Goal: Task Accomplishment & Management: Use online tool/utility

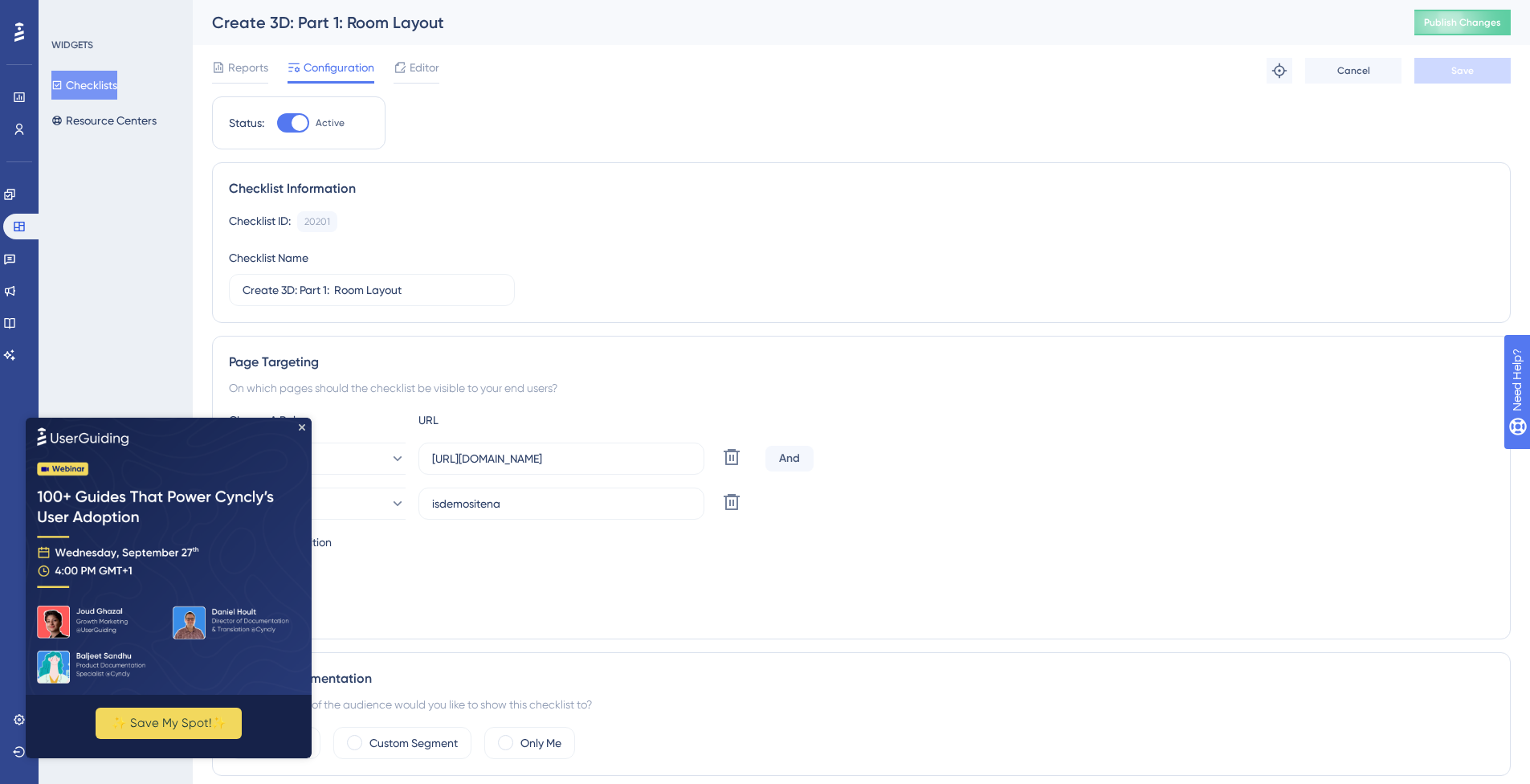
click at [1449, 27] on span "Publish Changes" at bounding box center [1462, 22] width 77 height 13
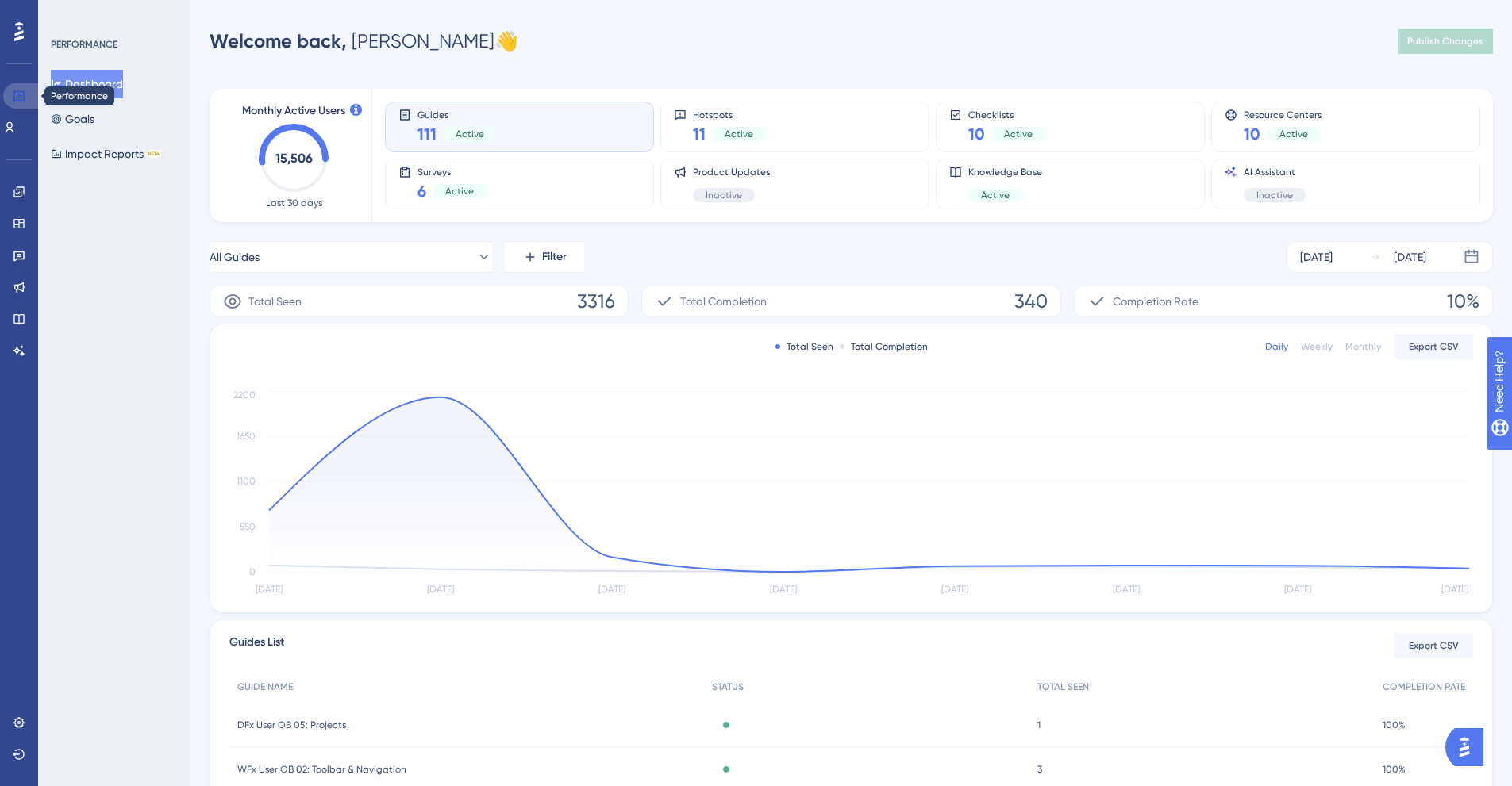
click at [19, 99] on icon at bounding box center [19, 95] width 13 height 13
click at [26, 218] on link at bounding box center [19, 224] width 13 height 26
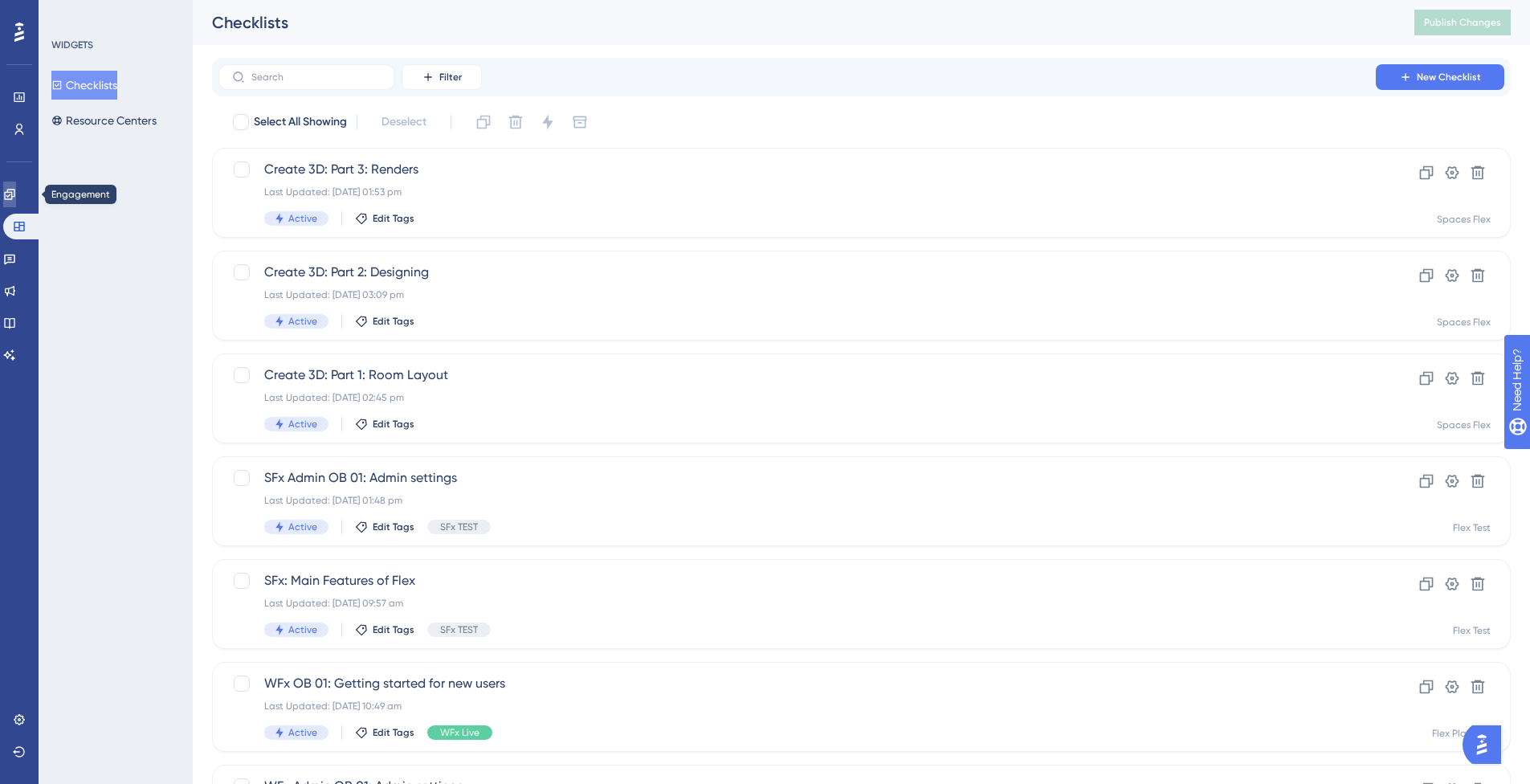
click at [16, 196] on icon at bounding box center [10, 194] width 13 height 13
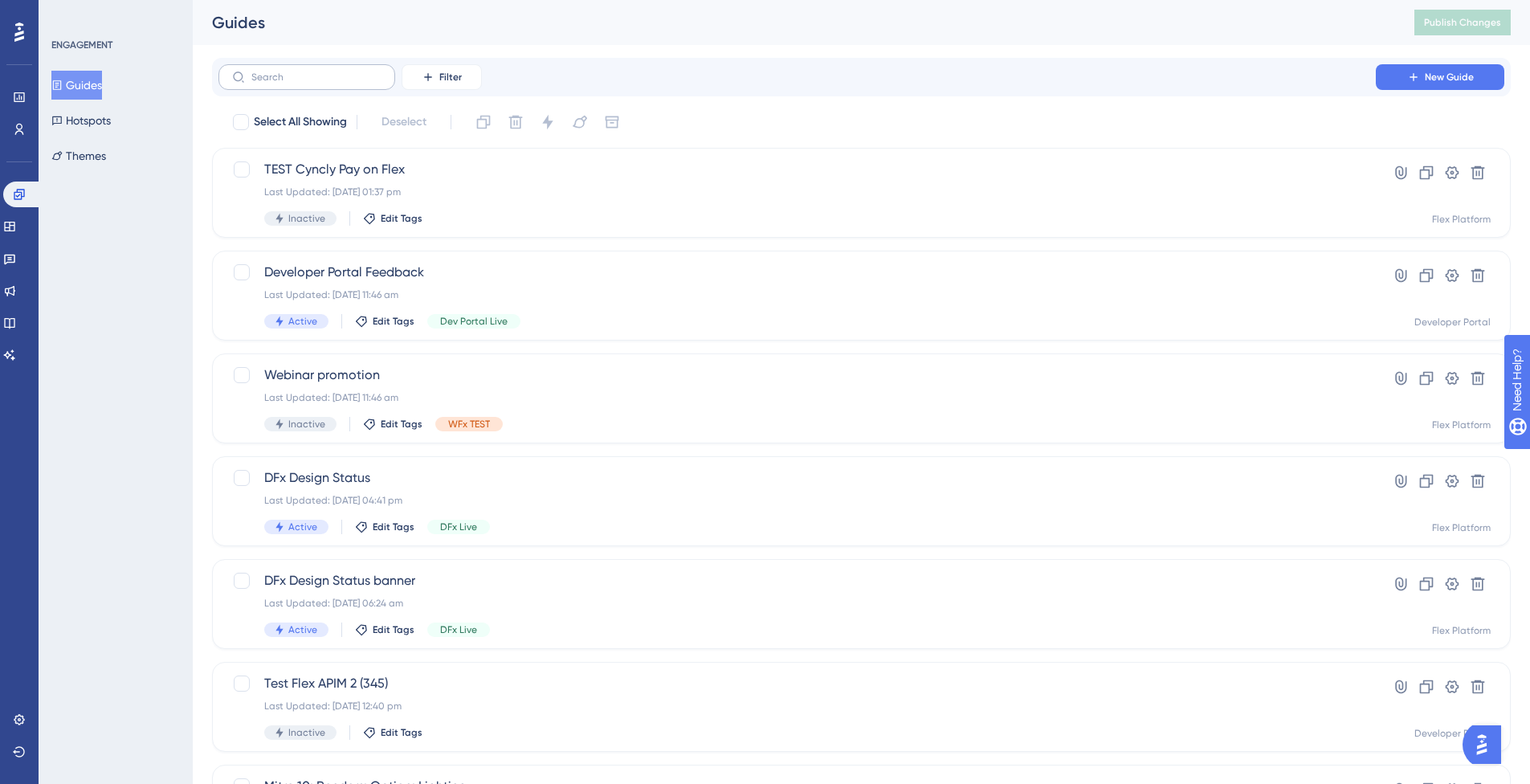
click at [314, 85] on label at bounding box center [306, 77] width 177 height 26
click at [314, 83] on input "text" at bounding box center [316, 77] width 130 height 11
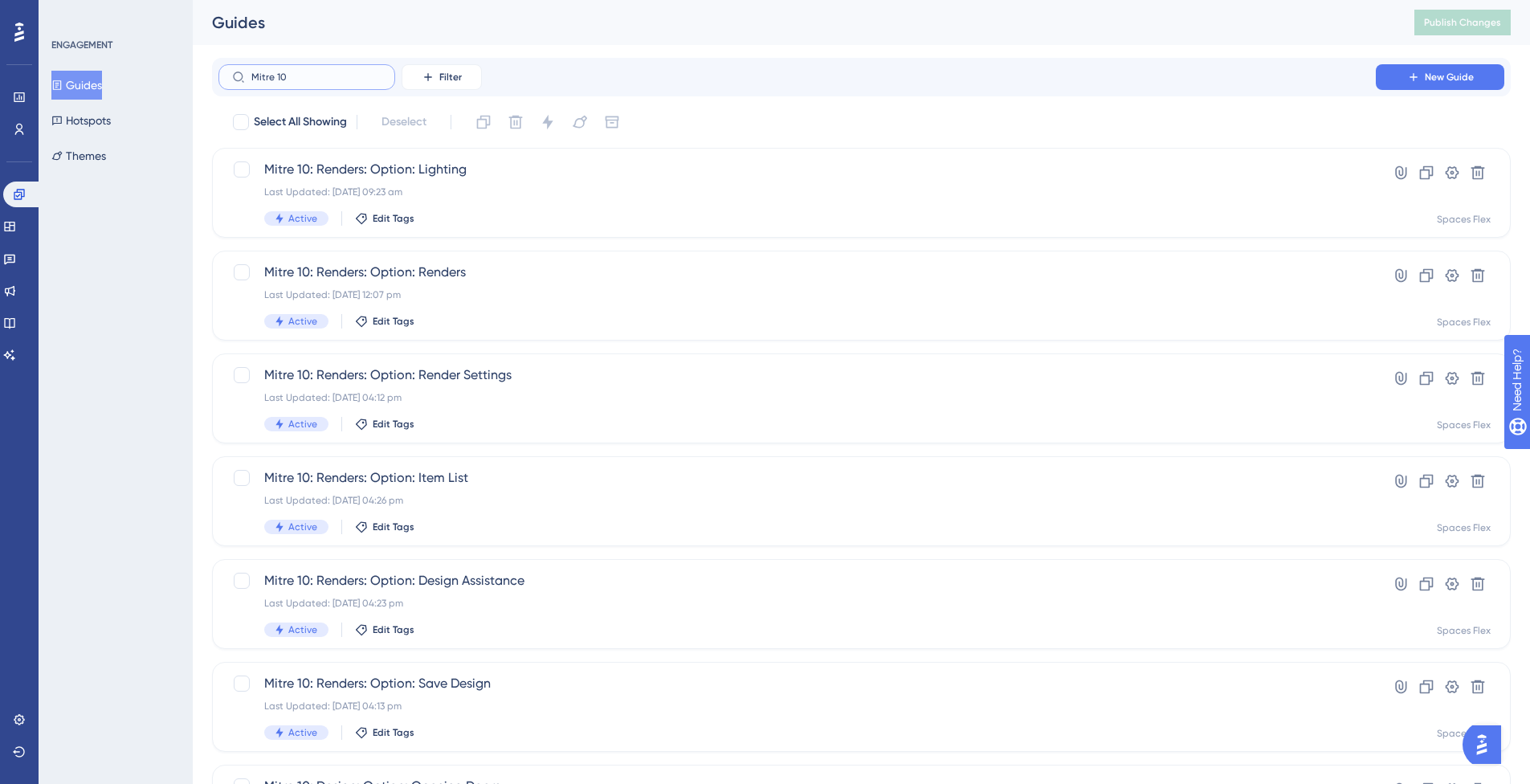
type input "Mitre 10"
checkbox input "true"
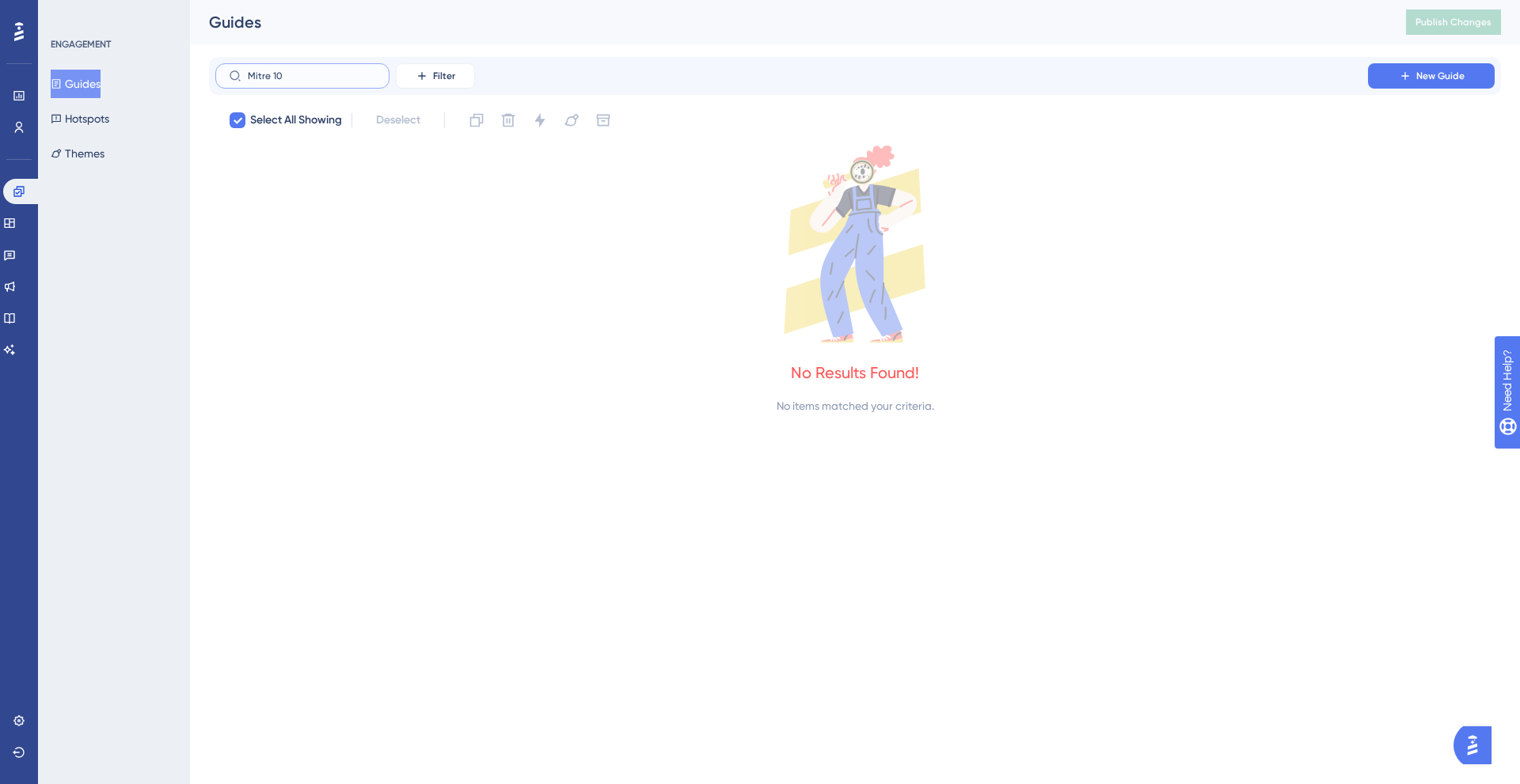
type input "Mitre 10"
checkbox input "false"
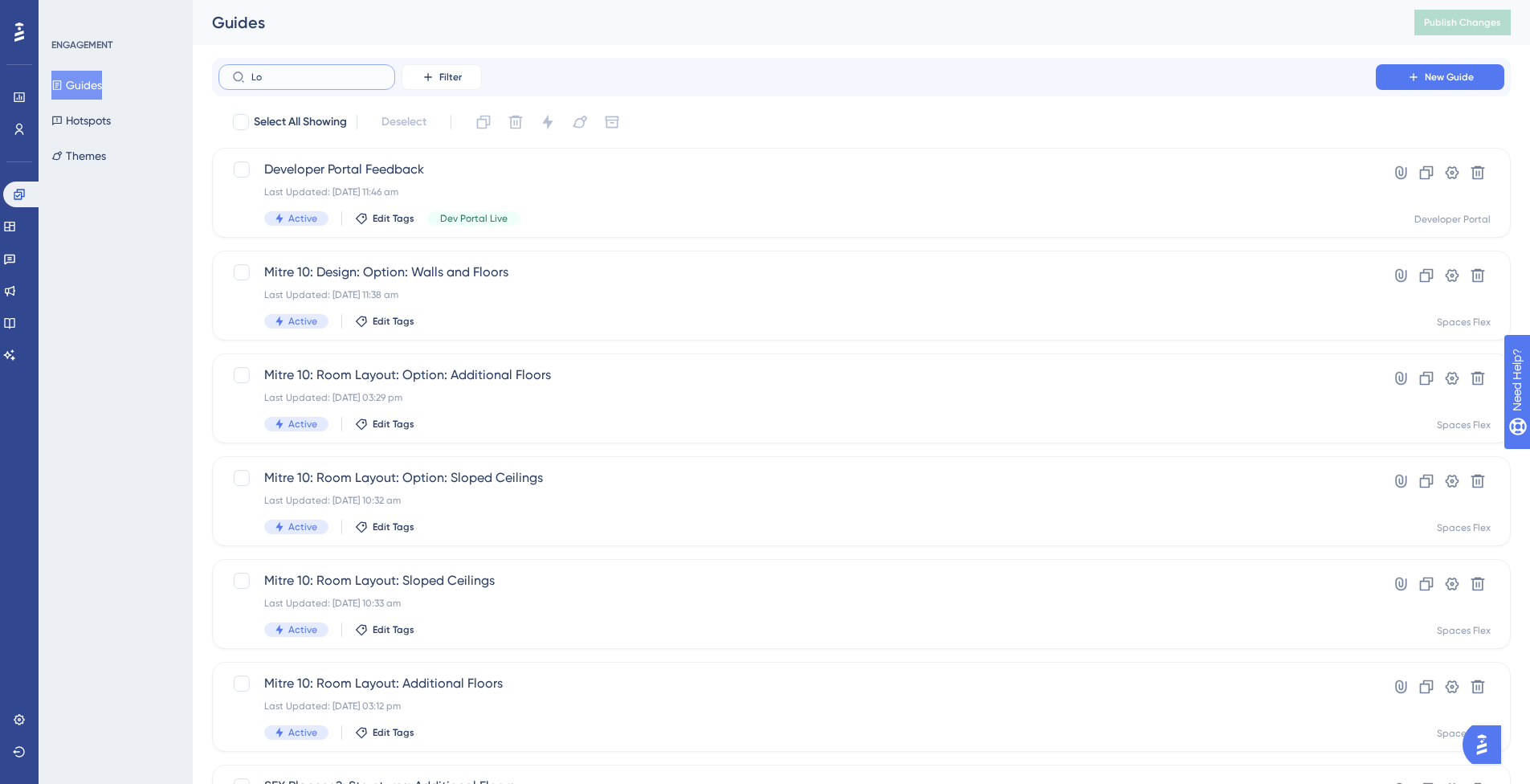
type input "Log"
checkbox input "true"
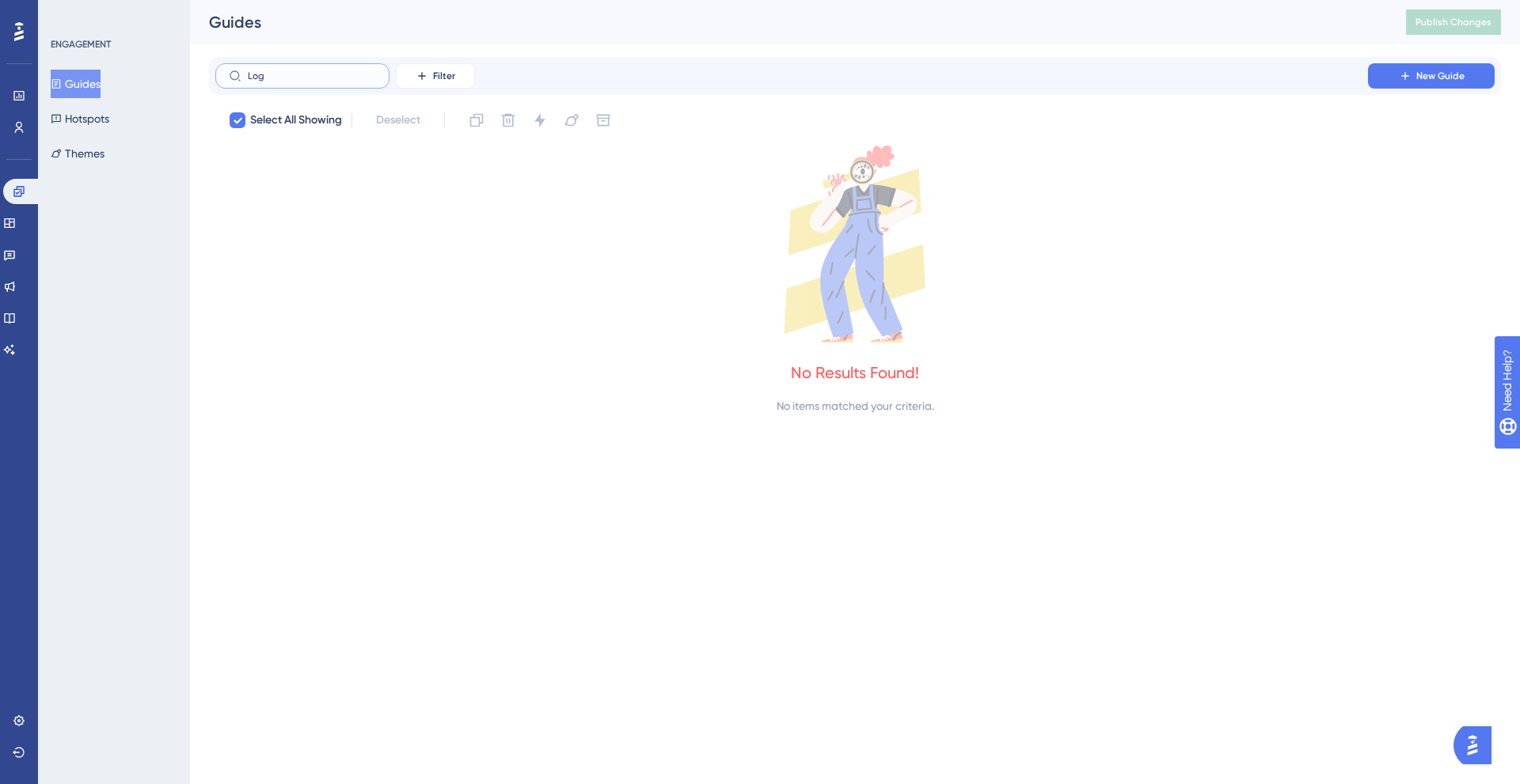
type input "Lo"
checkbox input "false"
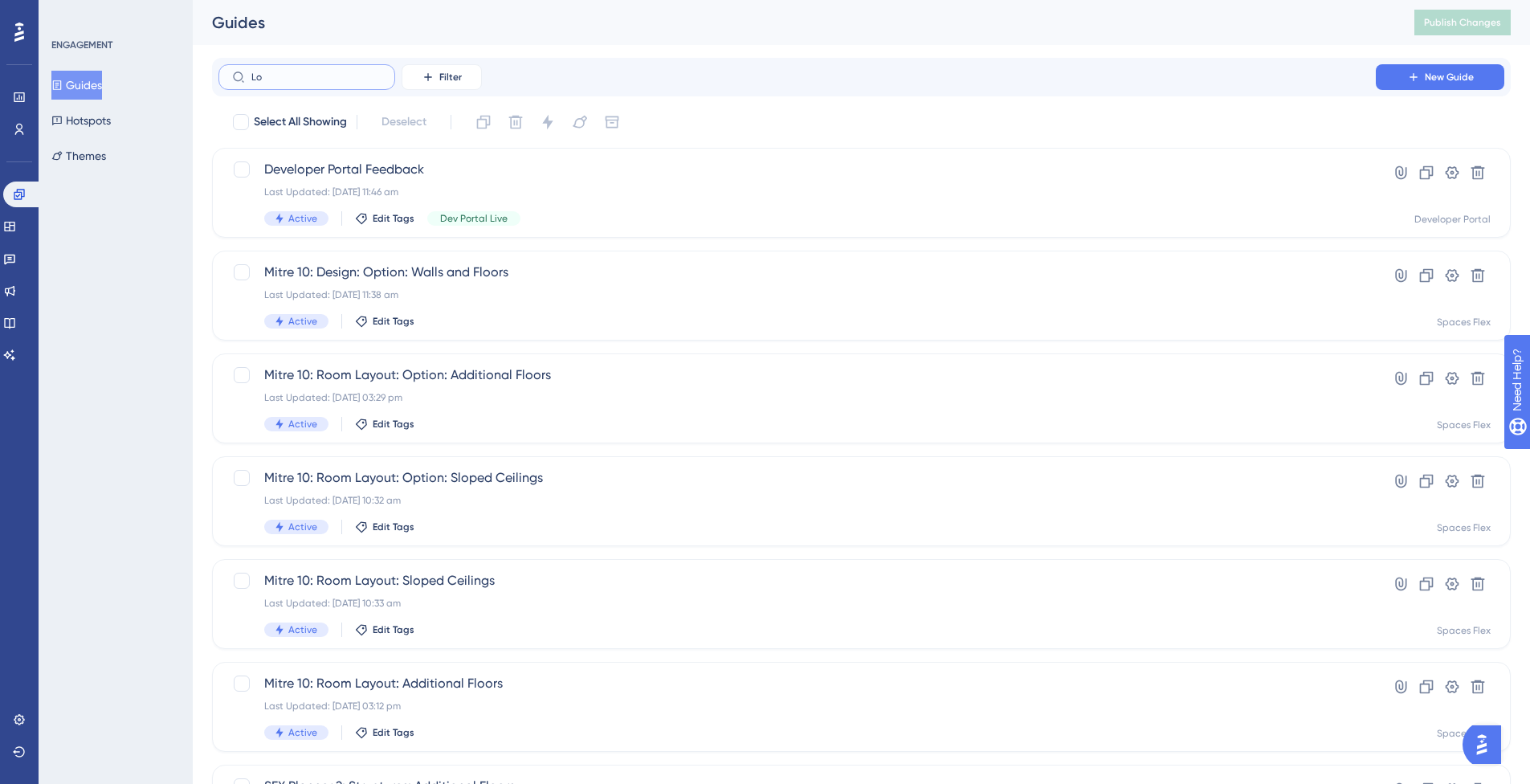
type input "L"
type input "Sigh"
checkbox input "true"
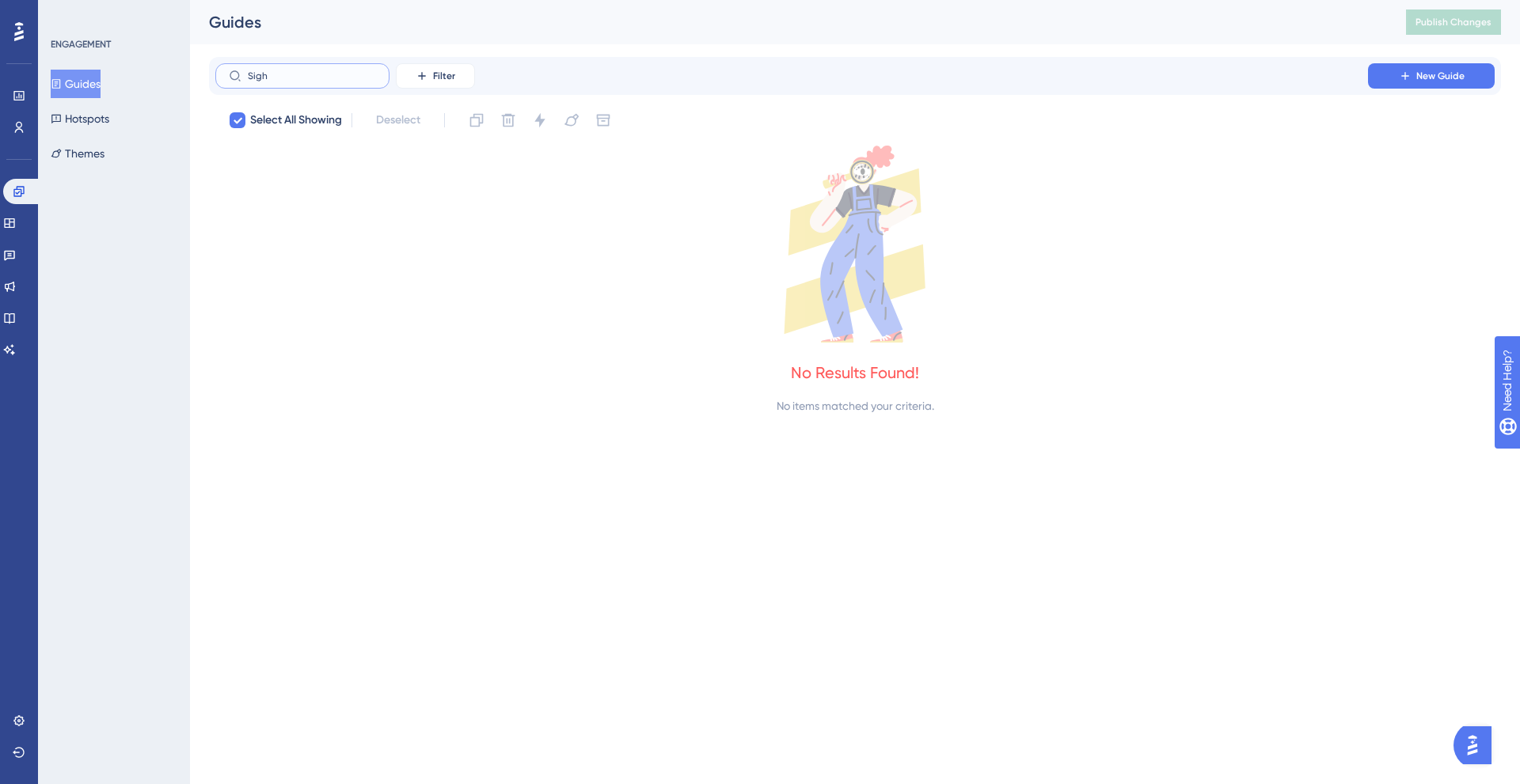
type input "Sig"
checkbox input "false"
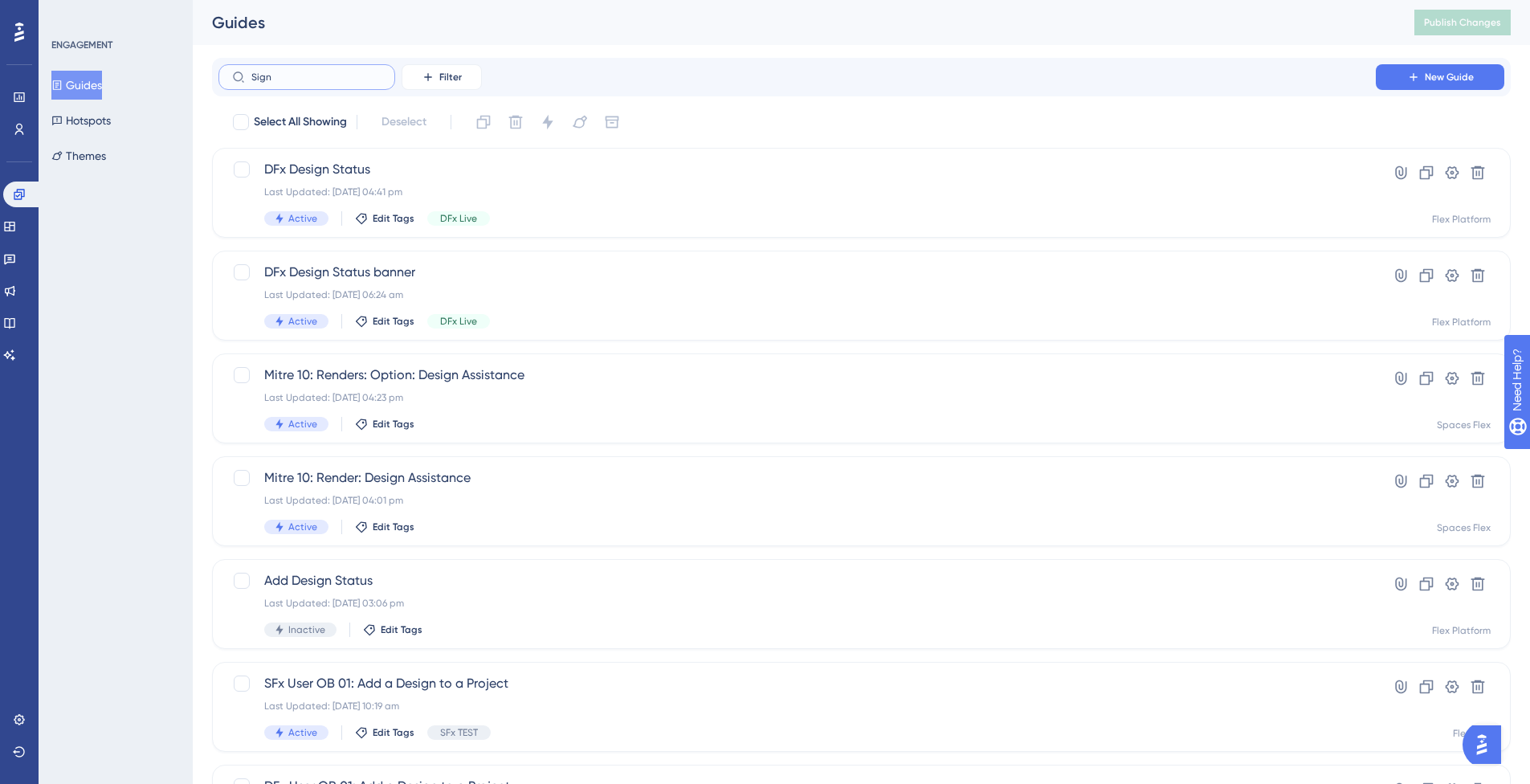
type input "Sign U"
checkbox input "true"
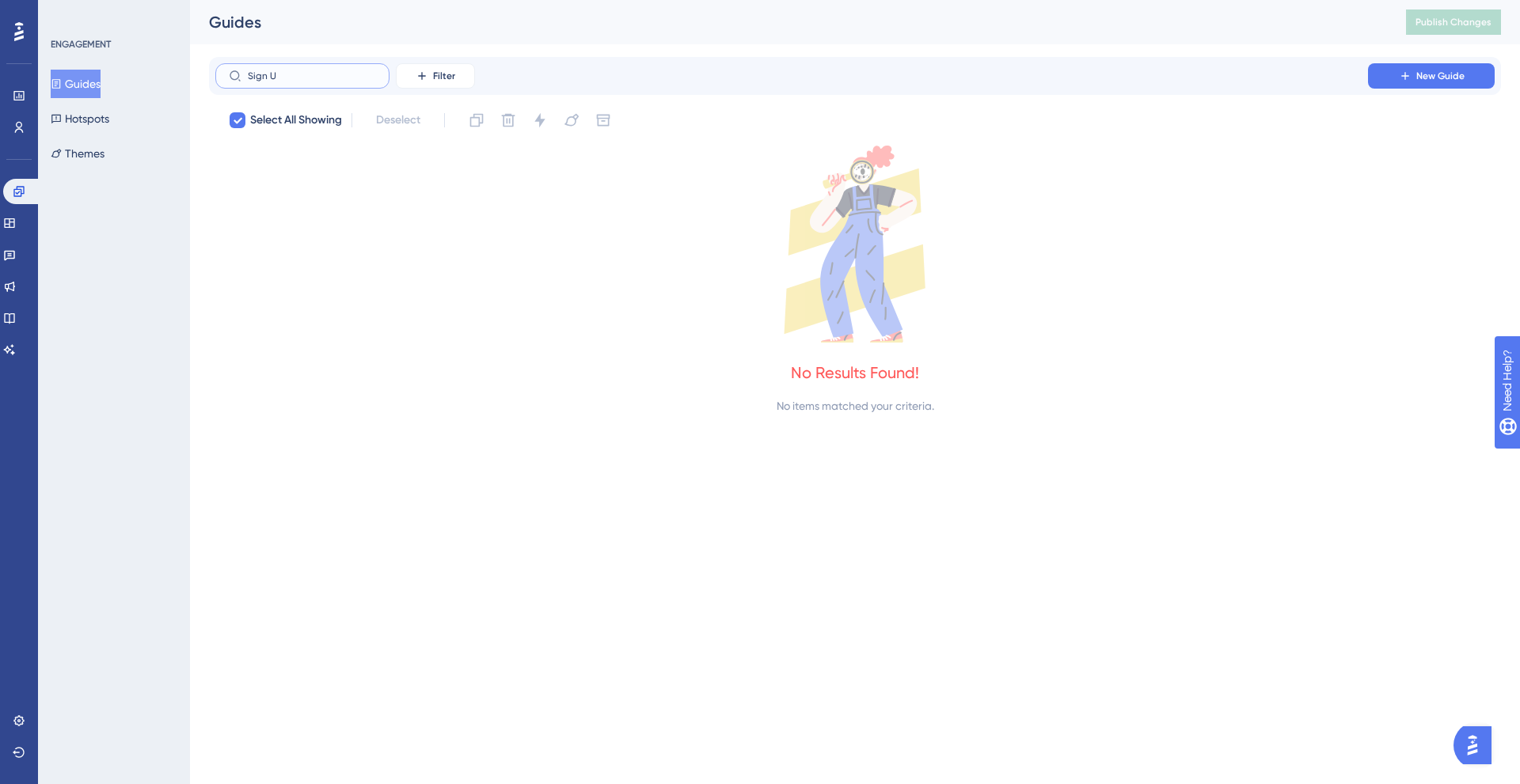
type input "Sign"
checkbox input "false"
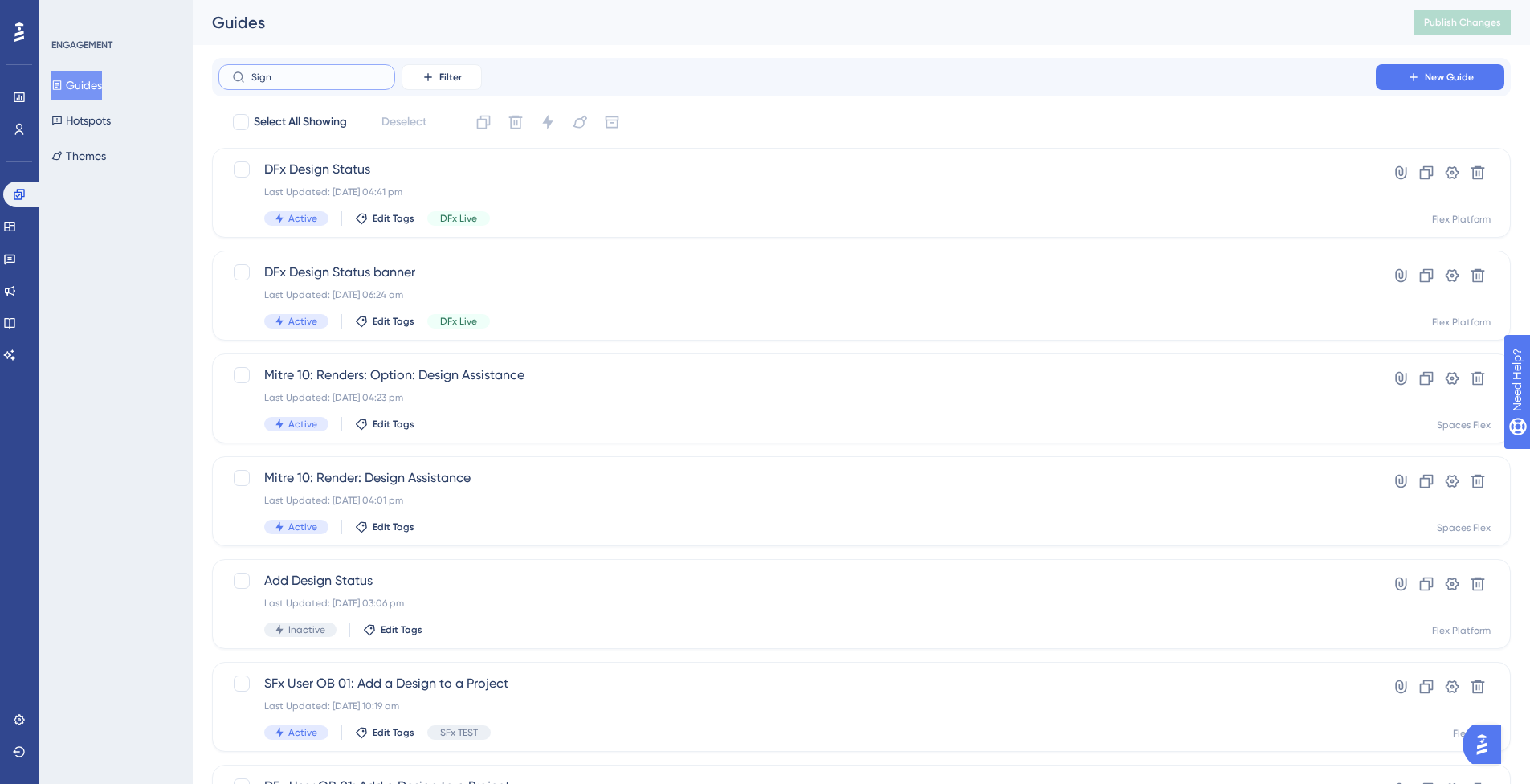
type input "Sign I"
checkbox input "true"
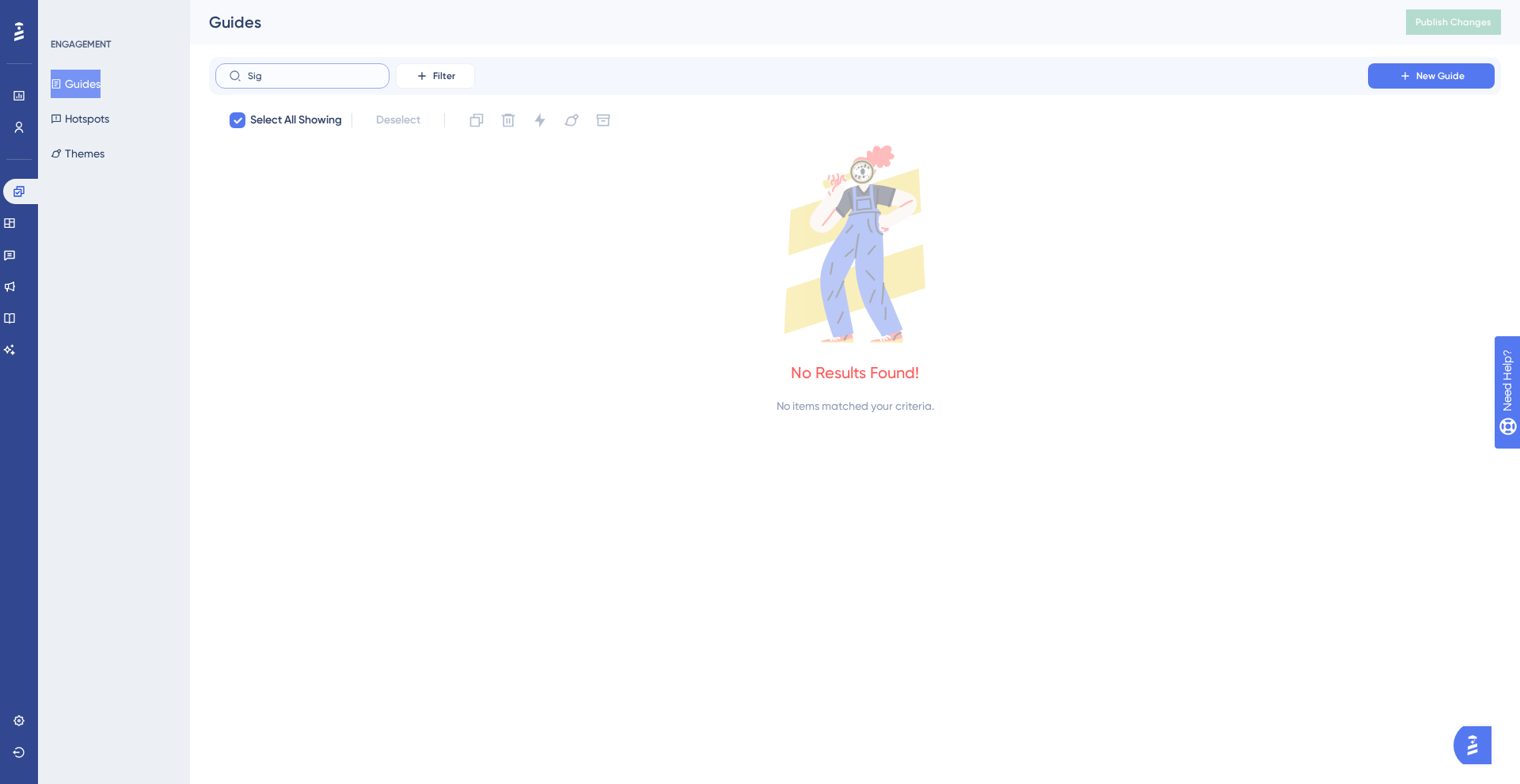
type input "Si"
checkbox input "false"
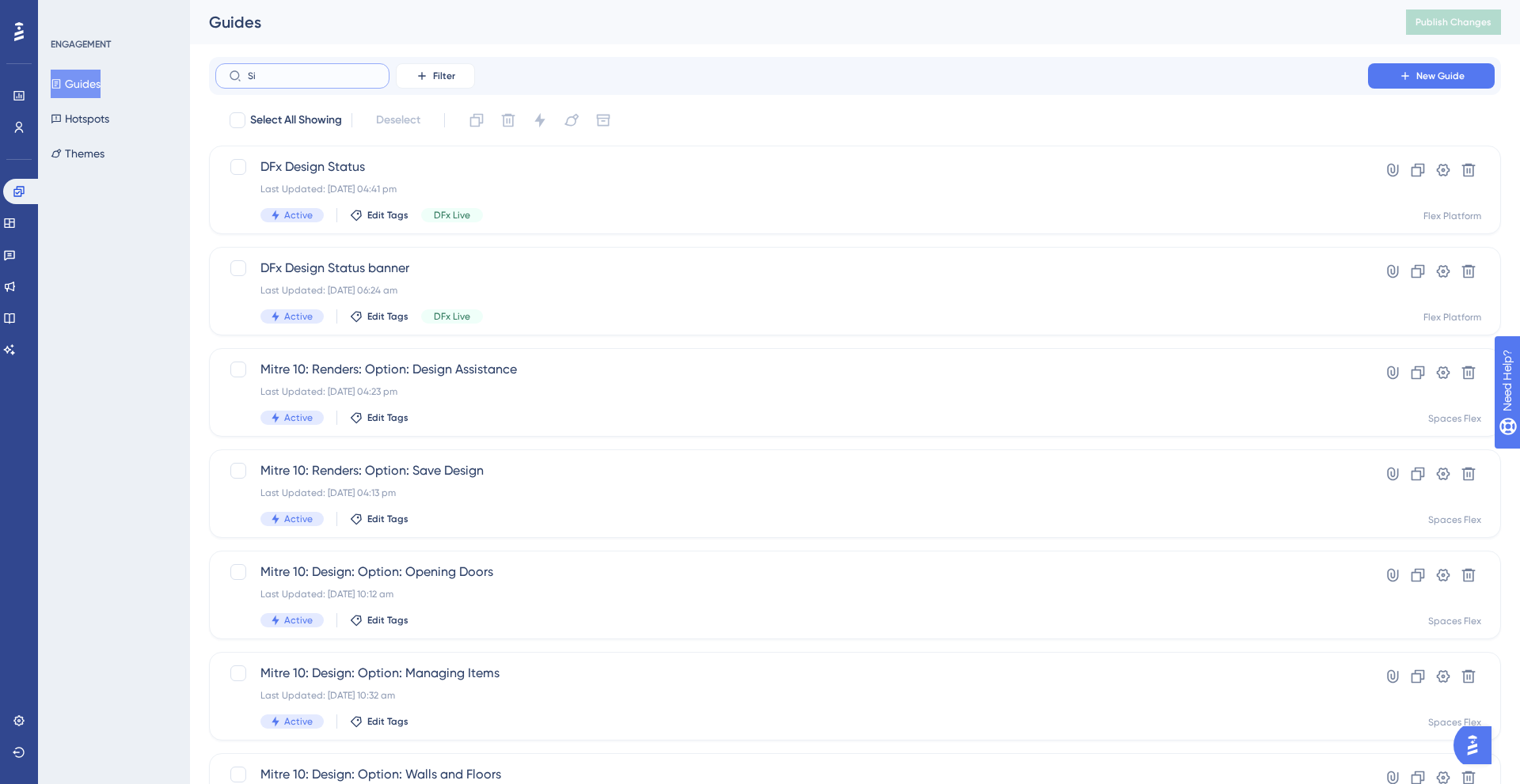
type input "S"
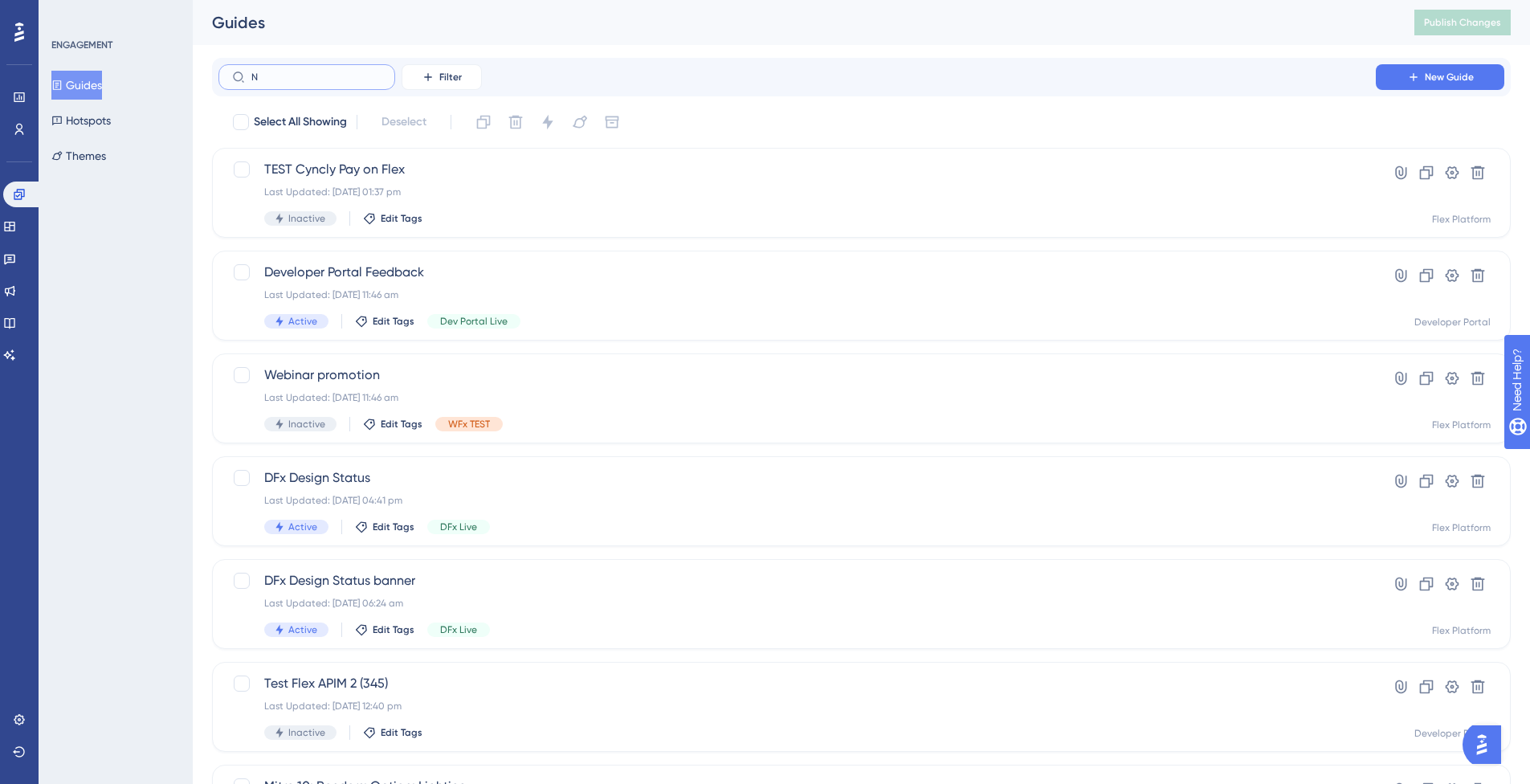
type input "NM"
checkbox input "true"
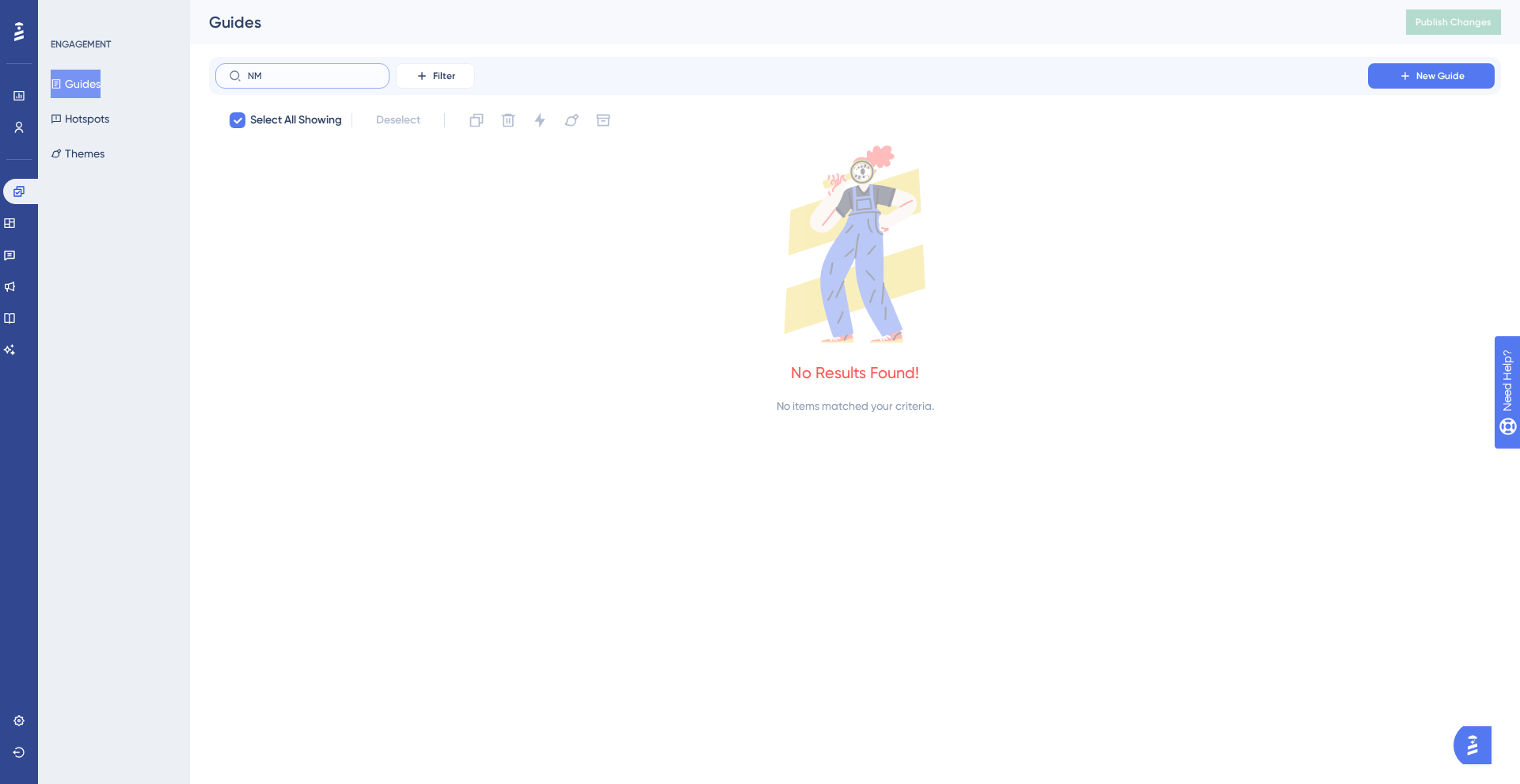
type input "N"
checkbox input "false"
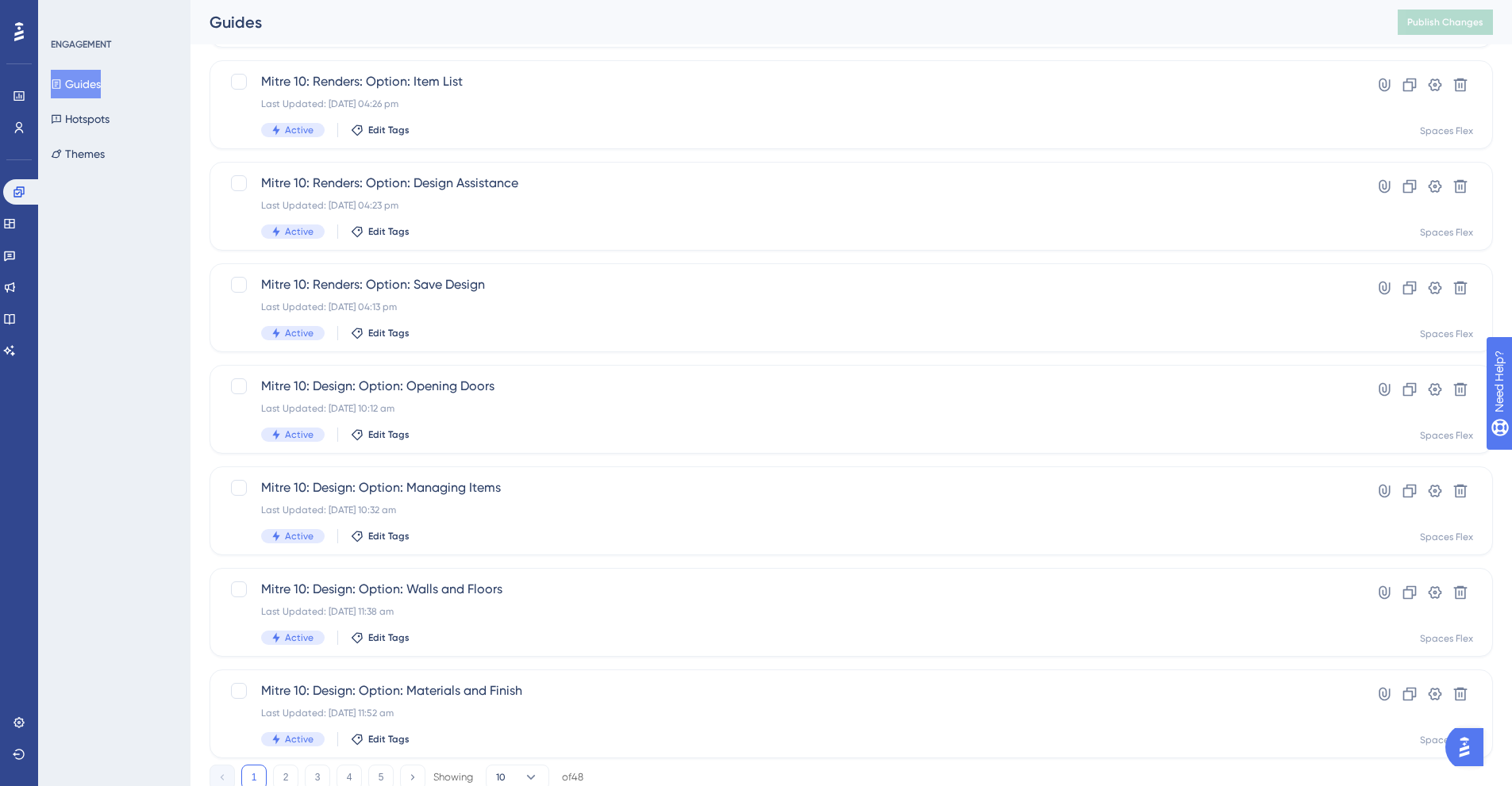
scroll to position [445, 0]
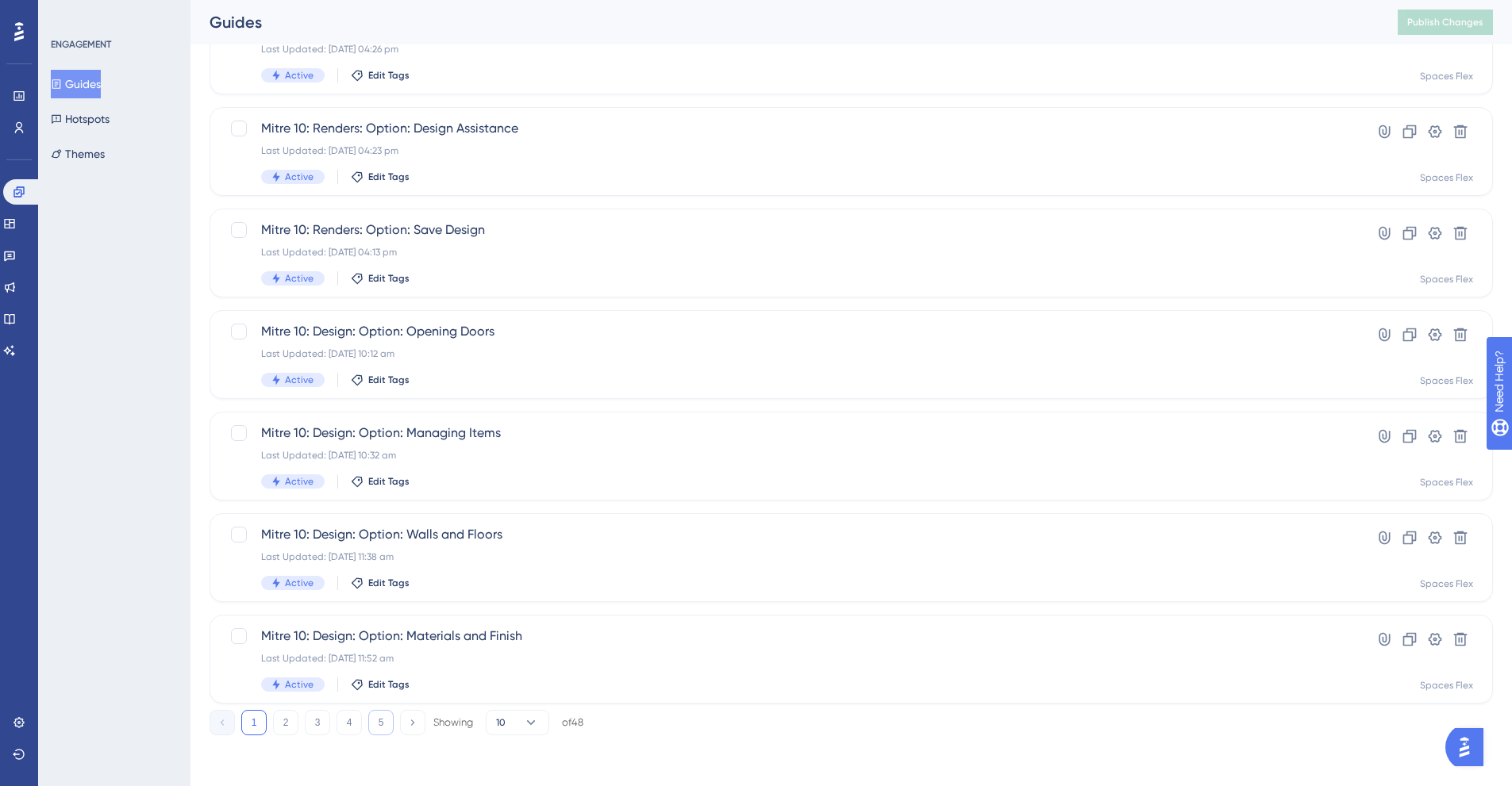
type input "Mitre 1"
click at [375, 722] on button "5" at bounding box center [381, 723] width 26 height 26
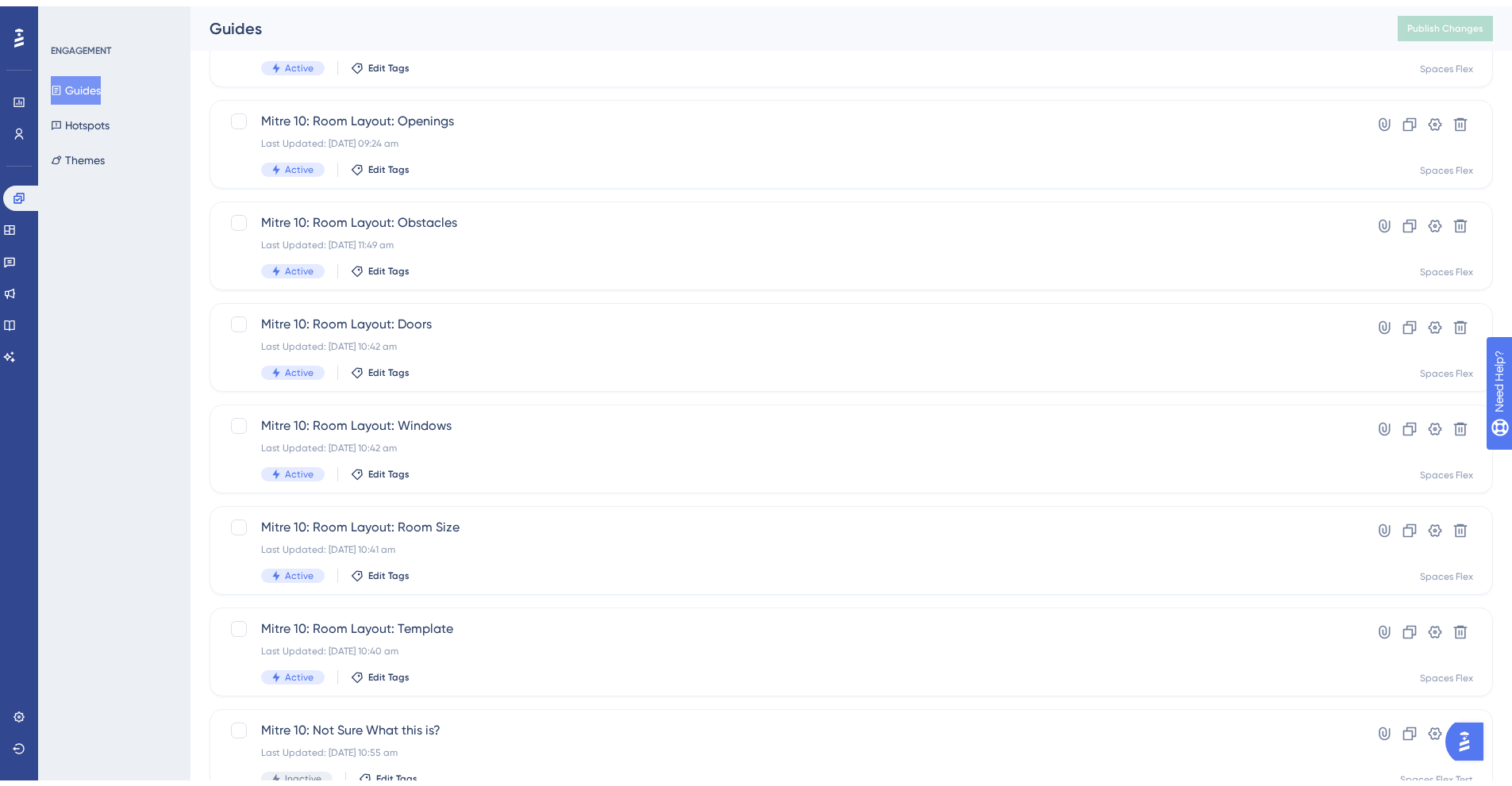
scroll to position [242, 0]
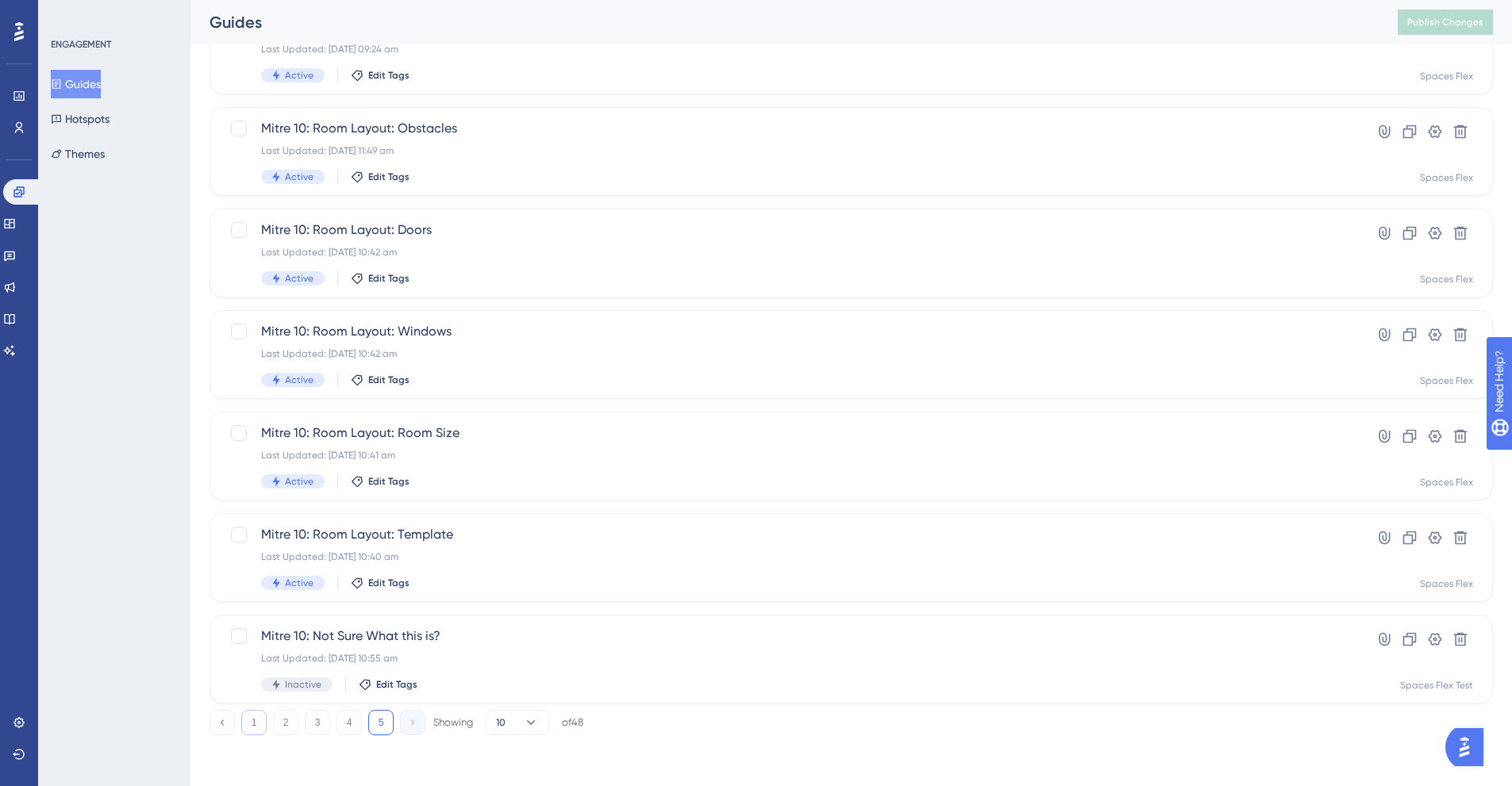
click at [256, 722] on button "1" at bounding box center [255, 723] width 26 height 26
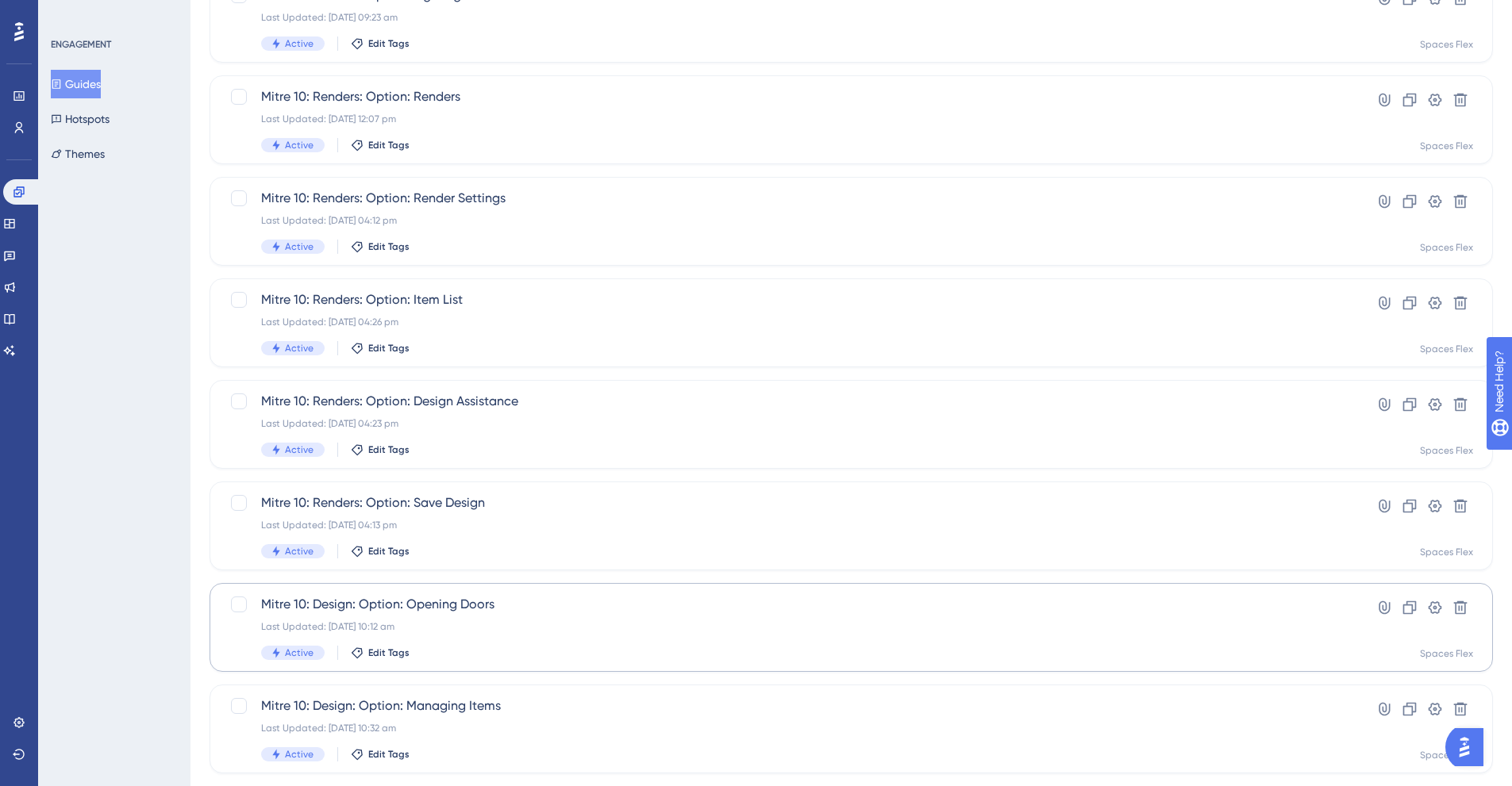
scroll to position [445, 0]
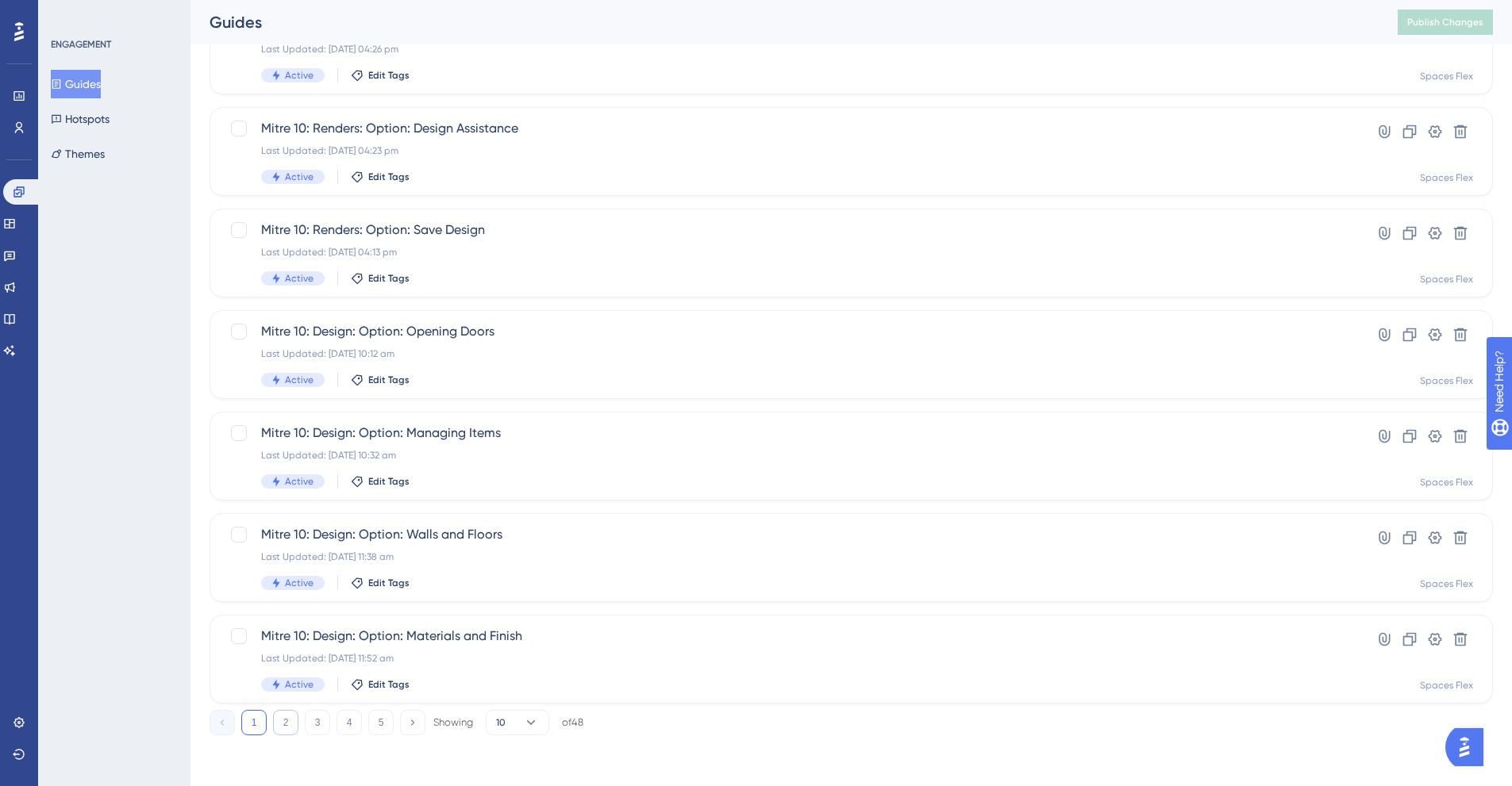
click at [291, 730] on button "2" at bounding box center [286, 723] width 26 height 26
click at [317, 727] on button "3" at bounding box center [317, 723] width 26 height 26
click at [351, 730] on button "4" at bounding box center [349, 723] width 26 height 26
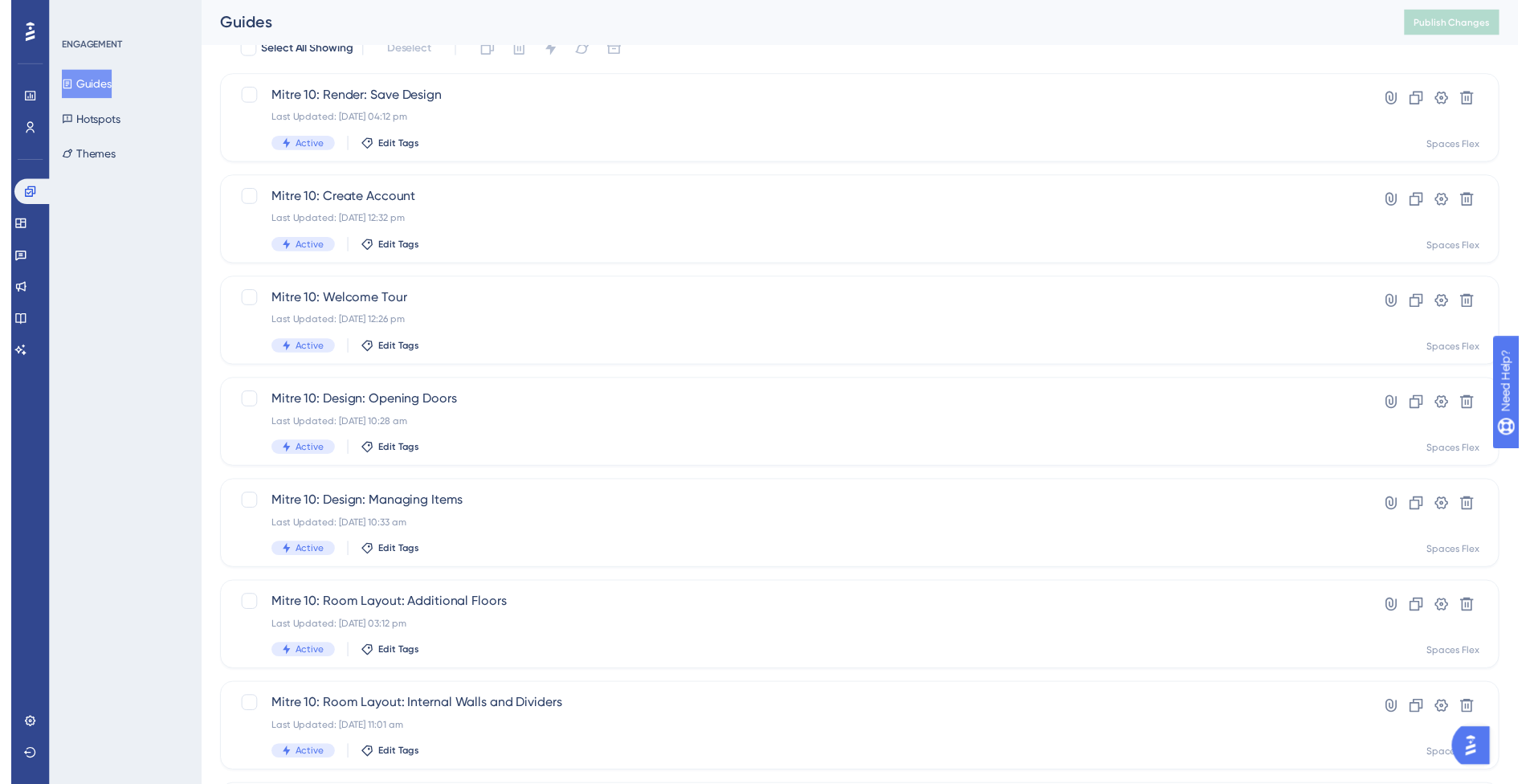
scroll to position [0, 0]
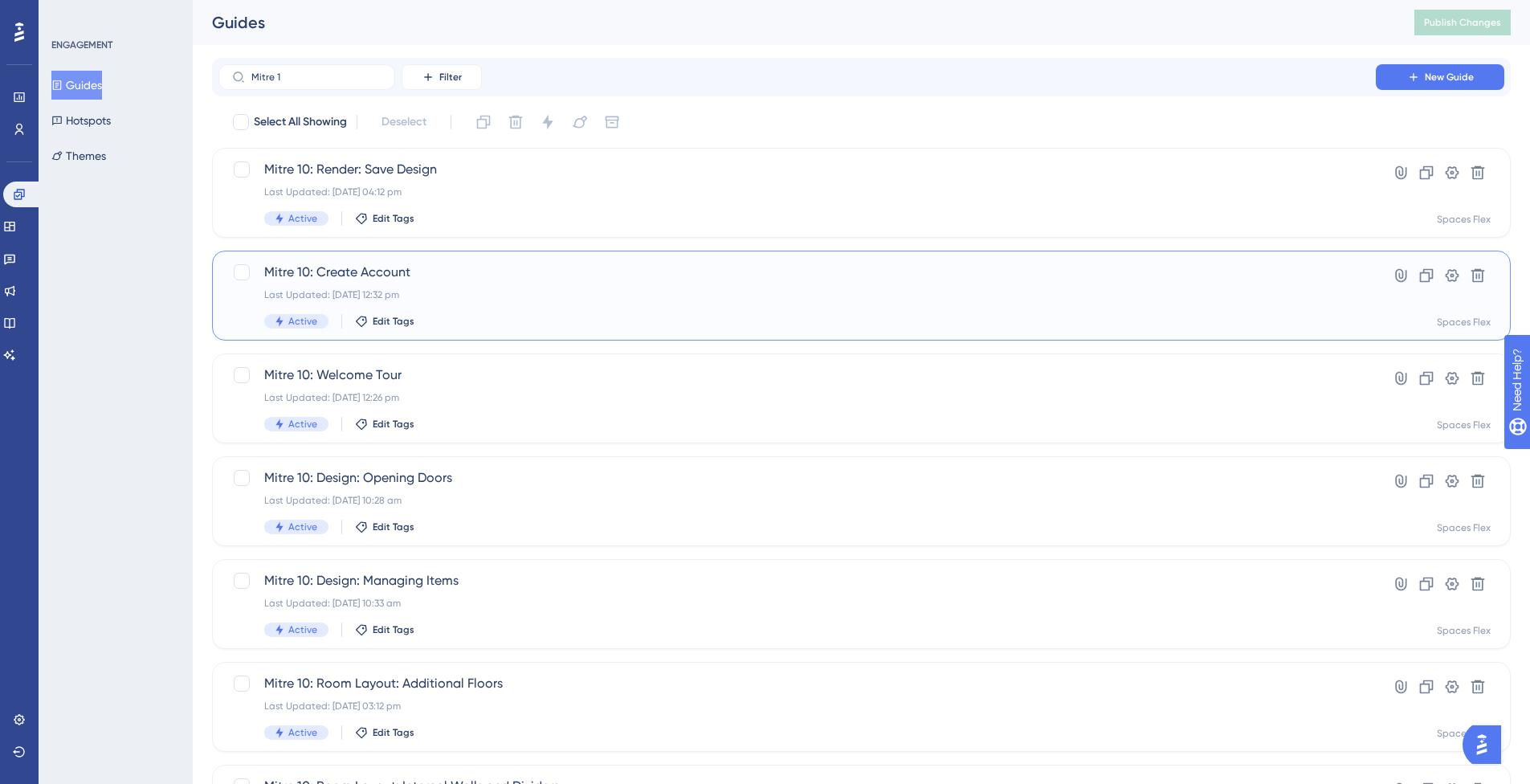
click at [496, 315] on div "Mitre 10: Create Account Last Updated: 08 Sept 2025 12:32 pm Active Edit Tags" at bounding box center [797, 296] width 1066 height 66
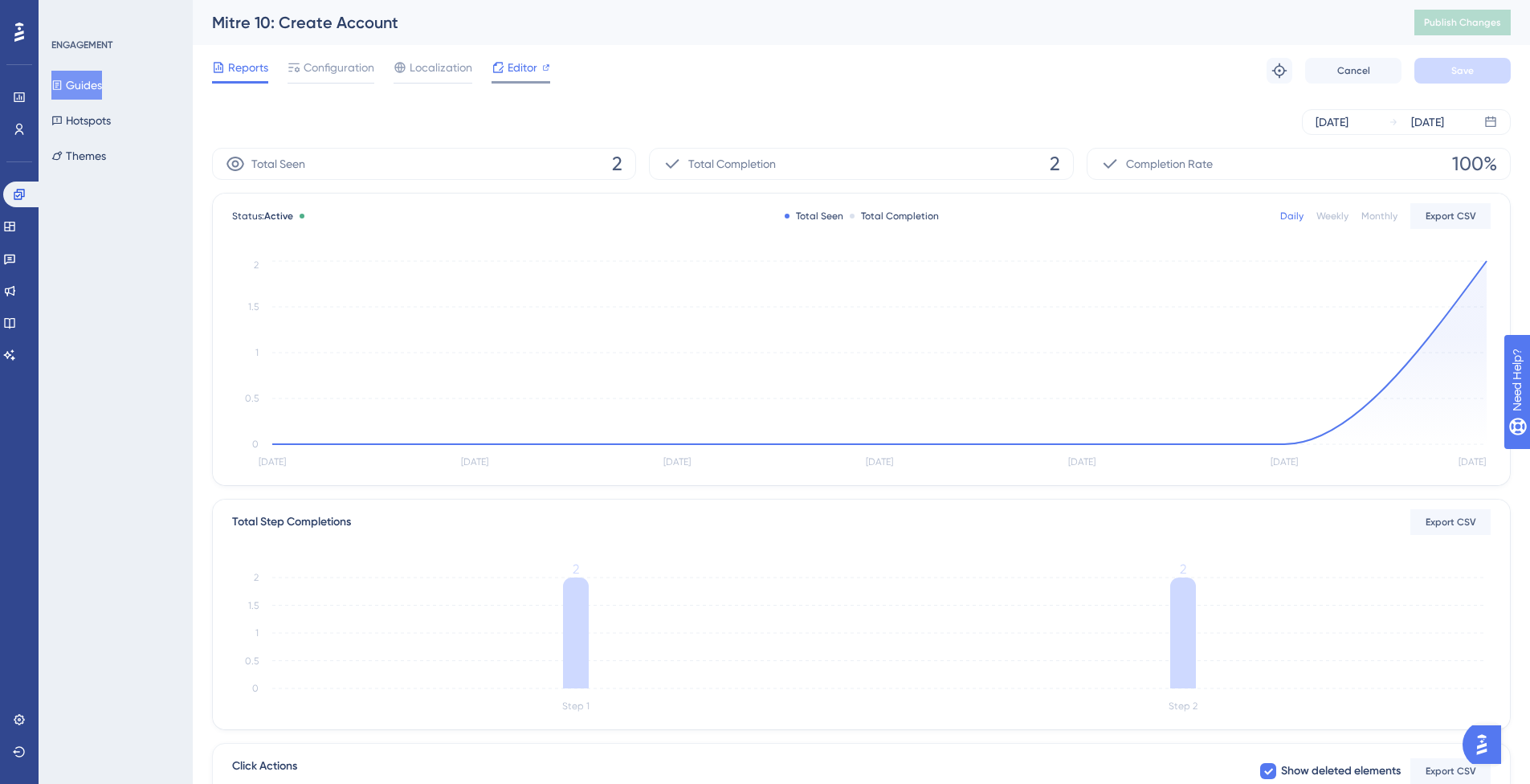
click at [521, 70] on span "Editor" at bounding box center [522, 67] width 30 height 19
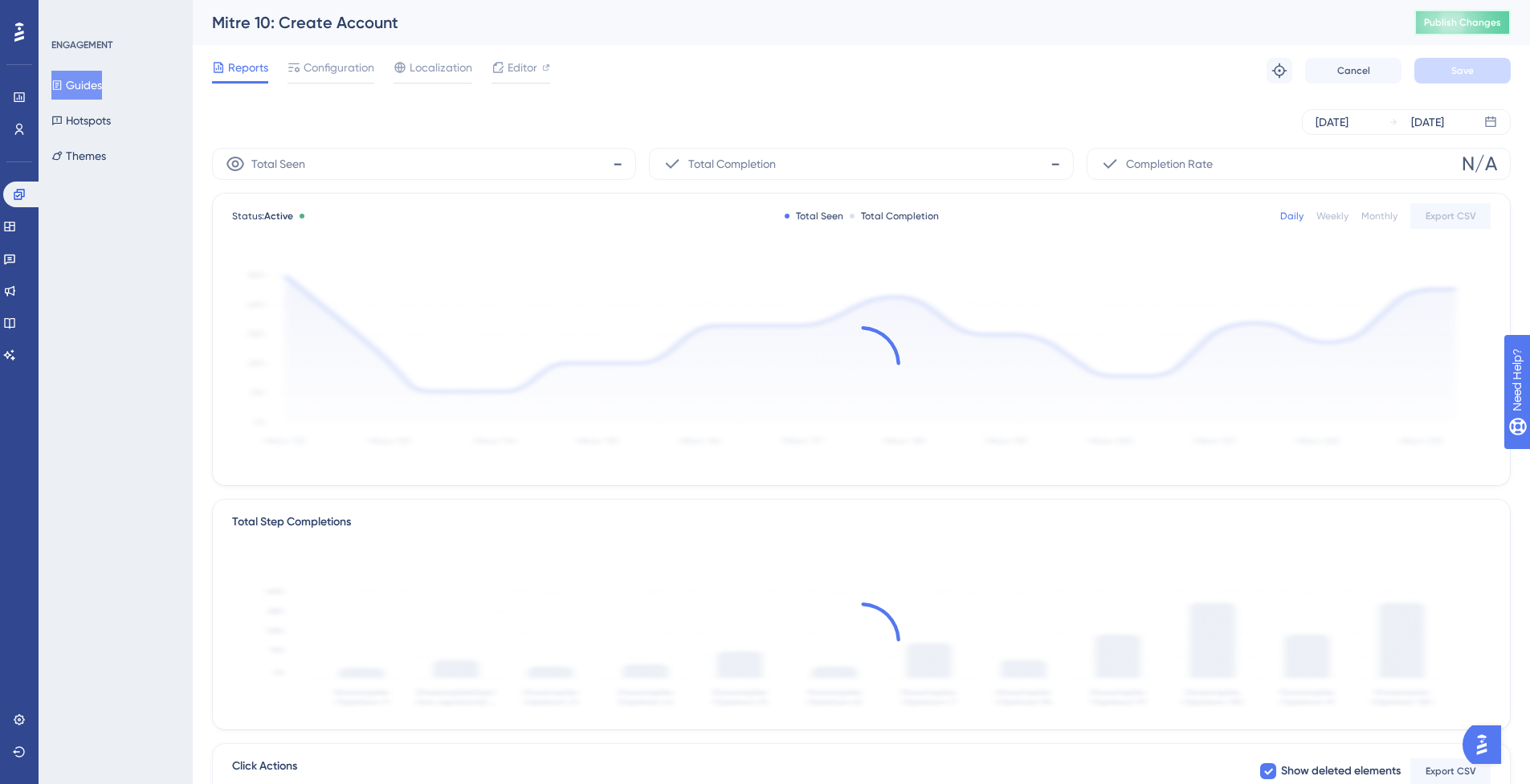
click at [1488, 34] on button "Publish Changes" at bounding box center [1462, 23] width 97 height 26
